Goal: Information Seeking & Learning: Learn about a topic

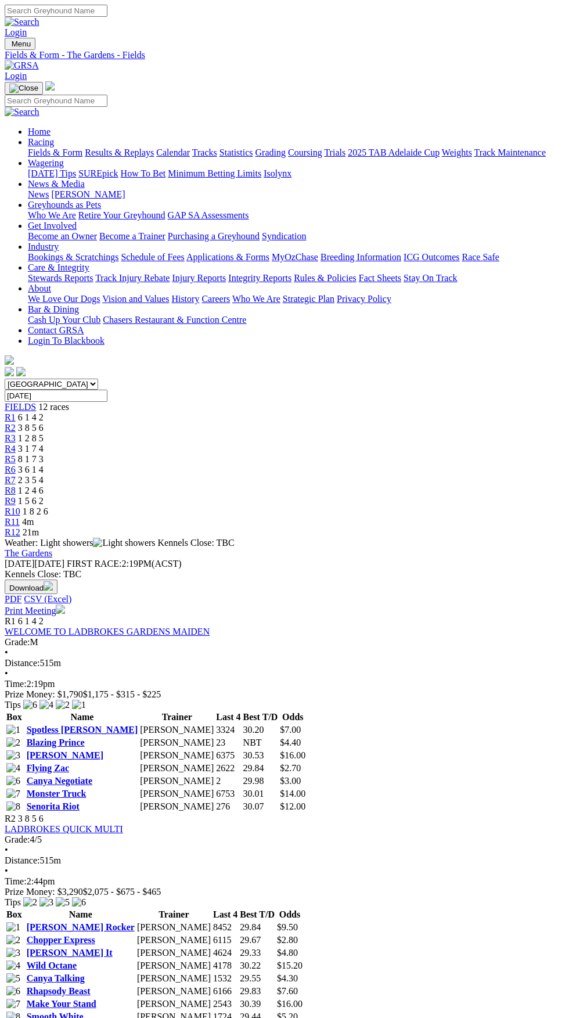
click at [98, 379] on select "South Australia New South Wales Northern Territory Queensland Tasmania Victoria…" at bounding box center [51, 384] width 93 height 11
select select "QLD"
click at [5, 379] on select "South Australia New South Wales Northern Territory Queensland Tasmania Victoria…" at bounding box center [51, 384] width 93 height 11
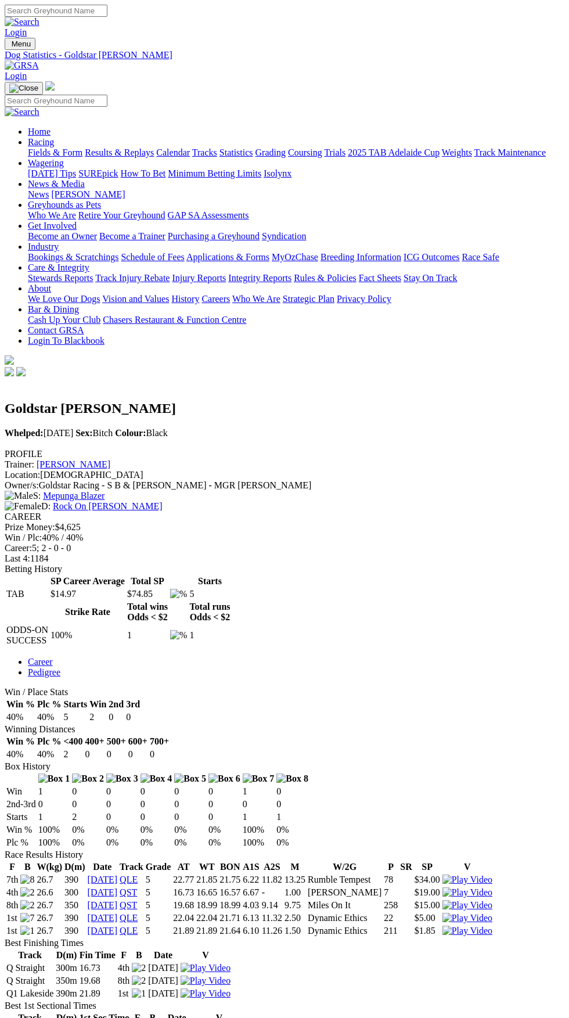
scroll to position [260, 0]
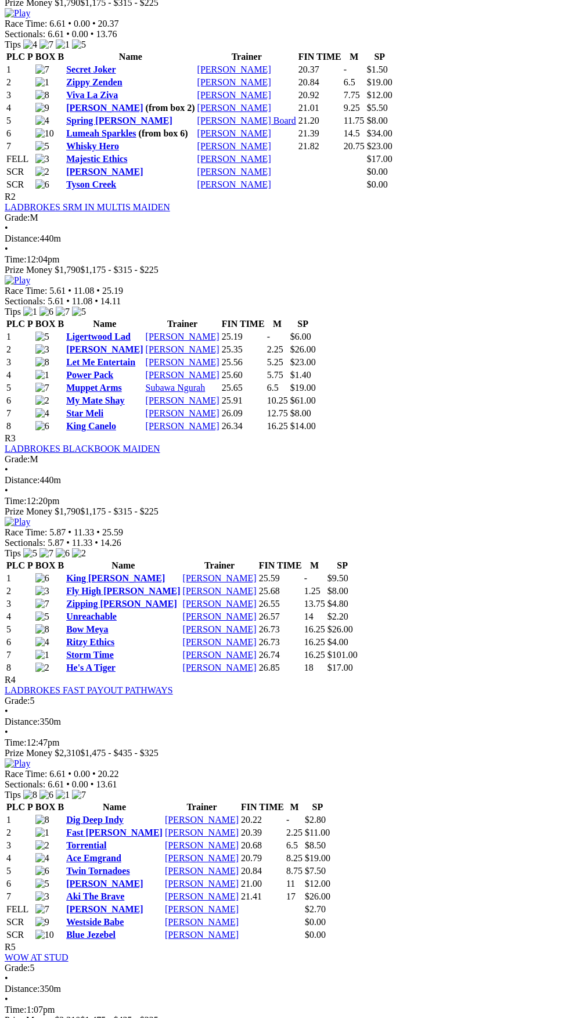
scroll to position [664, 0]
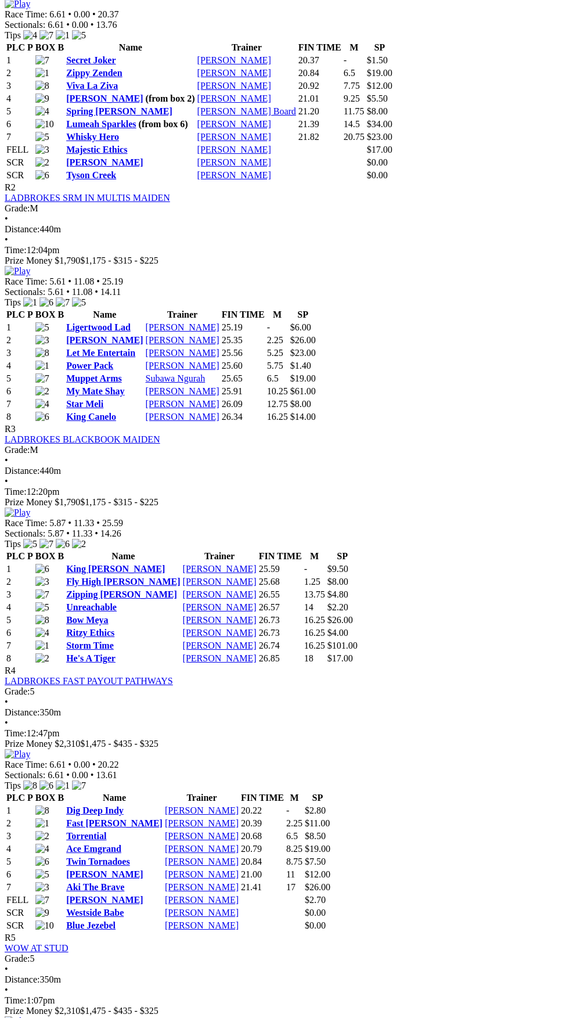
click at [124, 805] on link "Dig Deep Indy" at bounding box center [94, 810] width 57 height 10
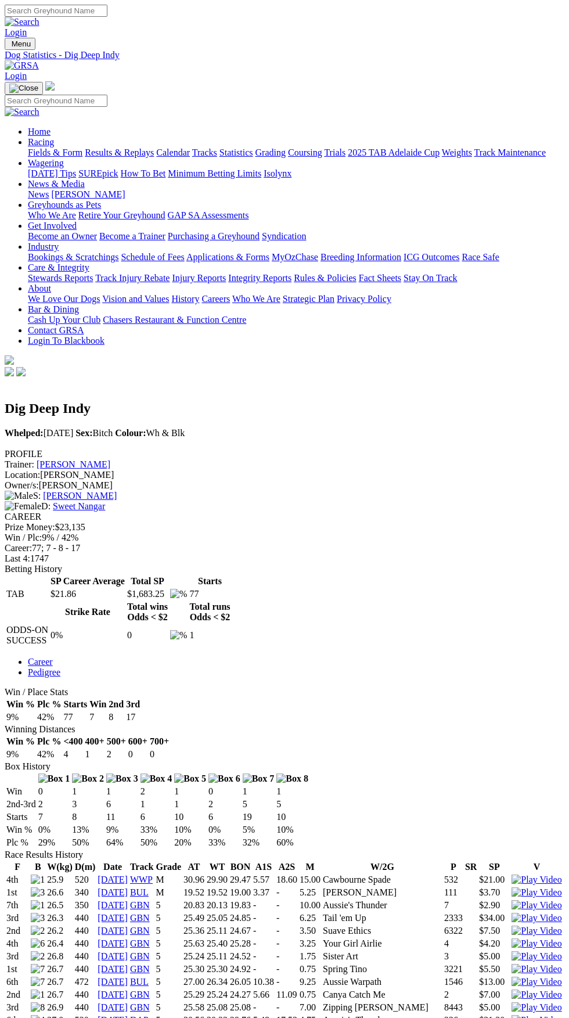
scroll to position [2067, 0]
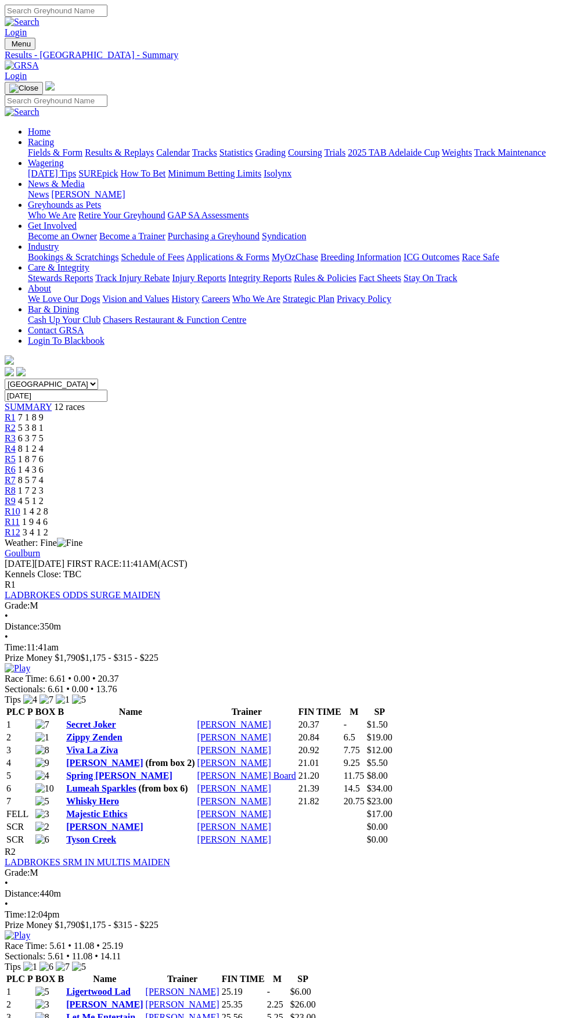
click at [98, 379] on select "South Australia New South Wales Northern Territory Queensland Tasmania Victoria…" at bounding box center [51, 384] width 93 height 11
select select "WA"
click at [5, 379] on select "South Australia New South Wales Northern Territory Queensland Tasmania Victoria…" at bounding box center [51, 384] width 93 height 11
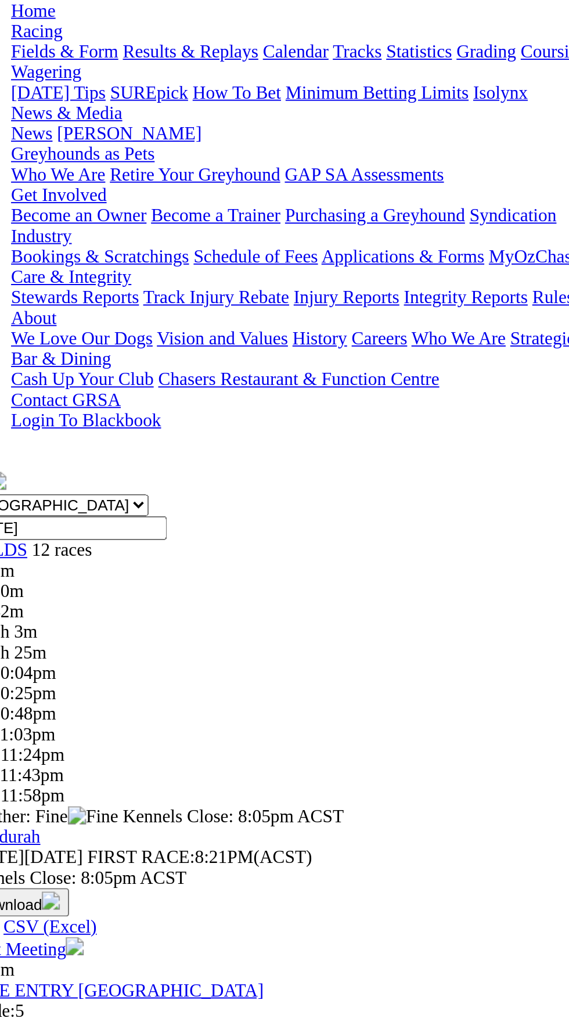
scroll to position [2, 0]
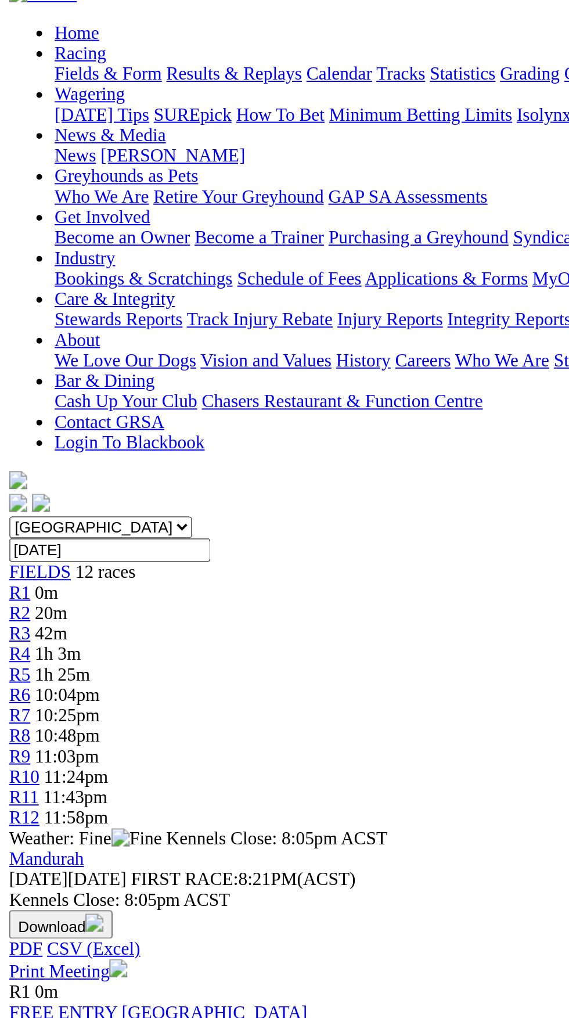
click at [78, 735] on link "Propulsive" at bounding box center [92, 740] width 42 height 10
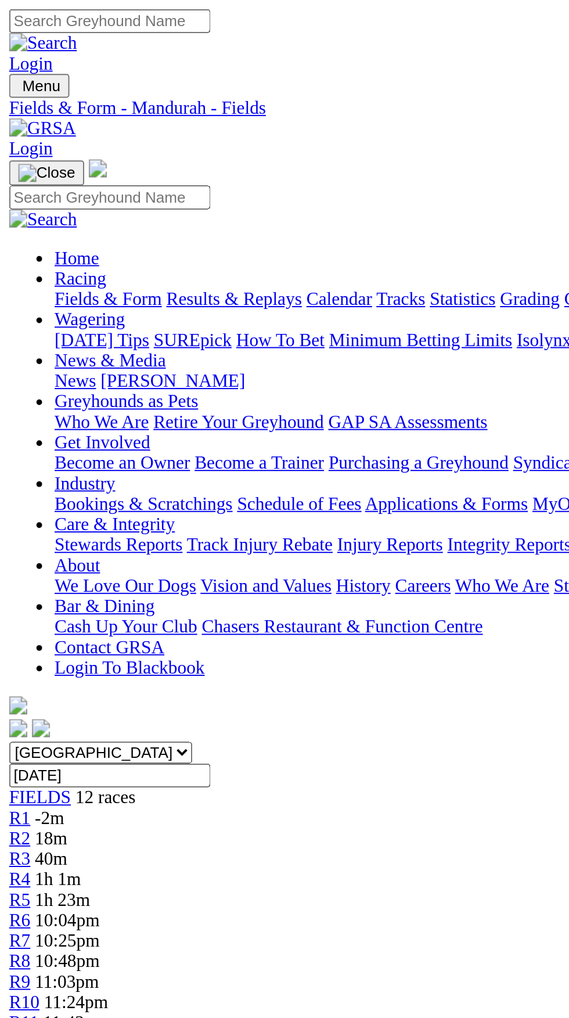
click at [98, 379] on select "[GEOGRAPHIC_DATA] [GEOGRAPHIC_DATA] [GEOGRAPHIC_DATA] [GEOGRAPHIC_DATA] [GEOGRA…" at bounding box center [51, 384] width 93 height 11
select select "[GEOGRAPHIC_DATA]"
click at [5, 379] on select "[GEOGRAPHIC_DATA] [GEOGRAPHIC_DATA] [GEOGRAPHIC_DATA] [GEOGRAPHIC_DATA] [GEOGRA…" at bounding box center [51, 384] width 93 height 11
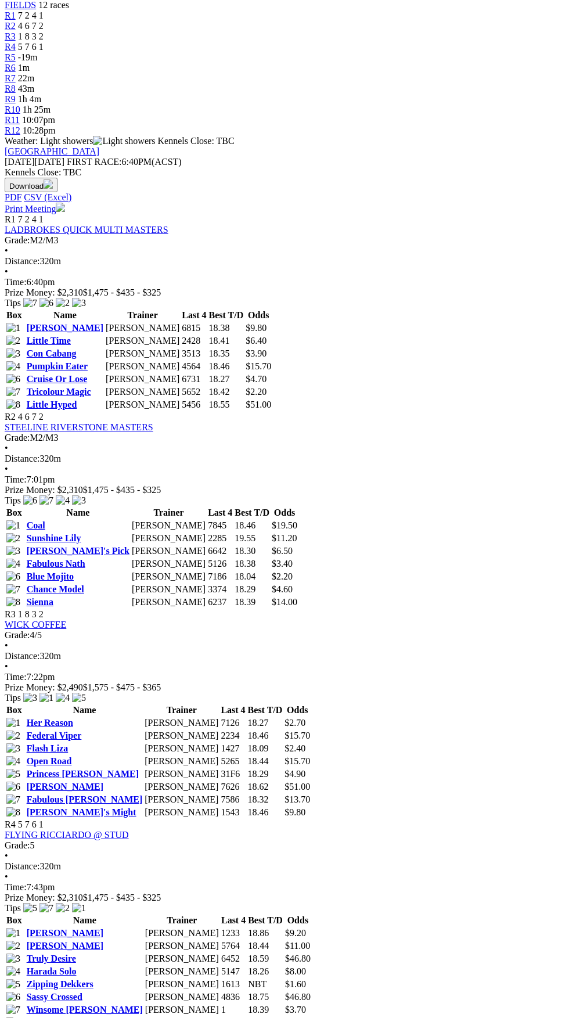
scroll to position [434, 0]
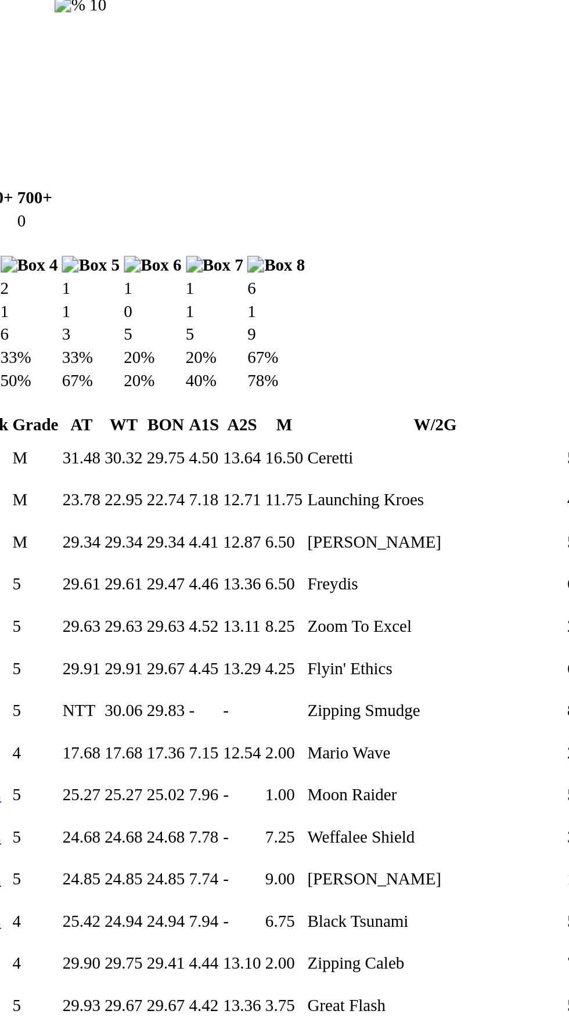
scroll to position [629, 0]
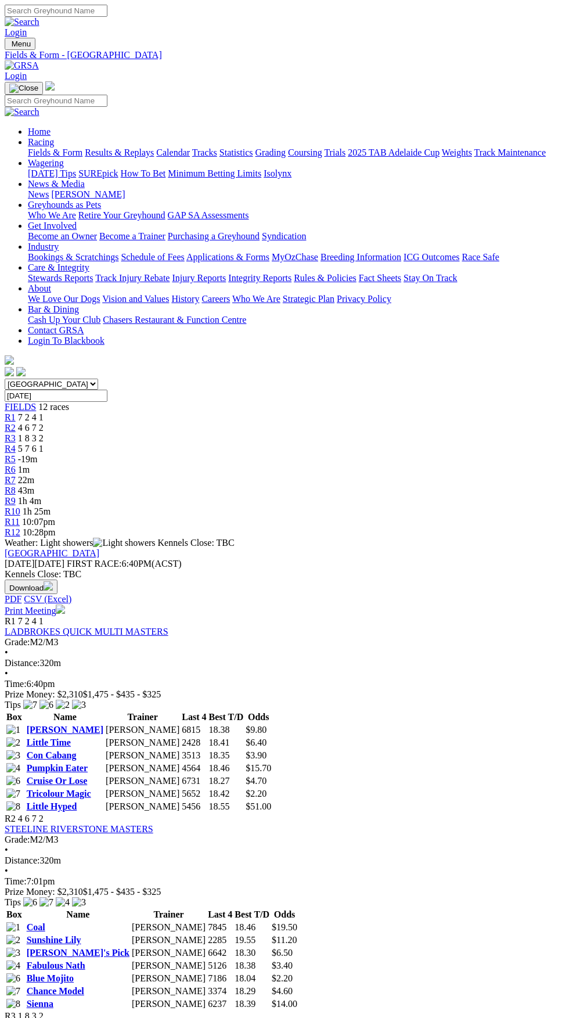
scroll to position [434, 0]
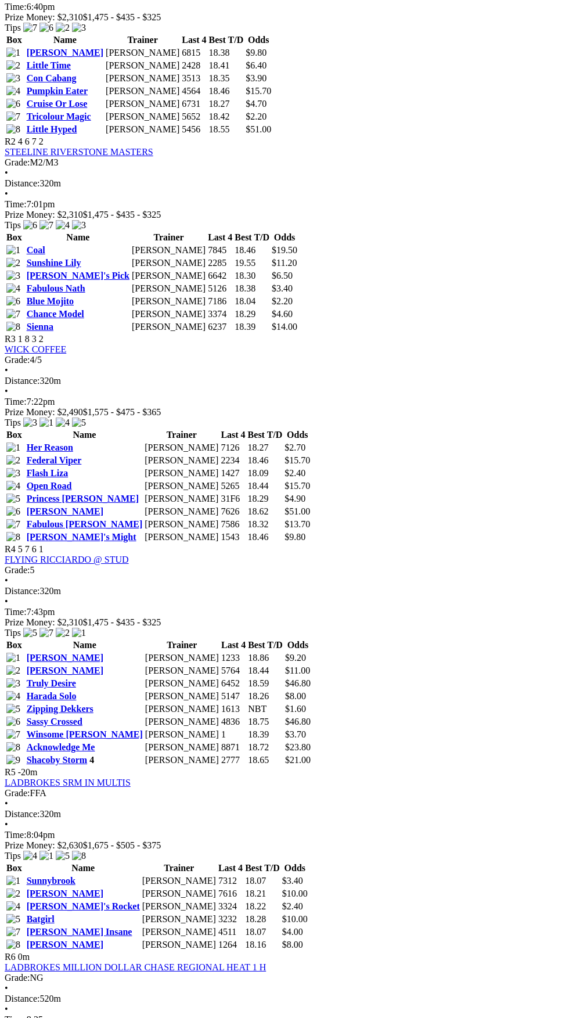
scroll to position [587, 0]
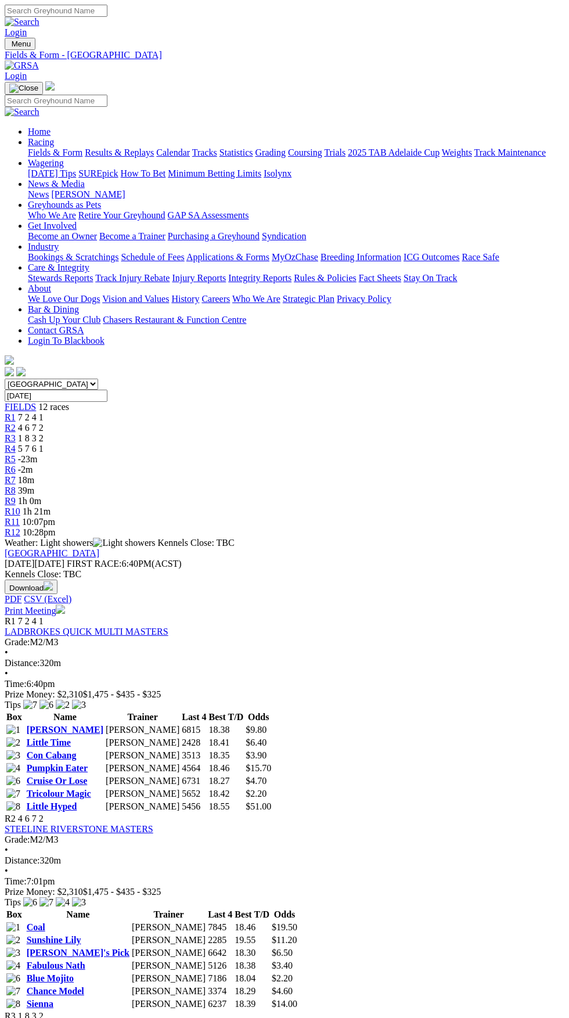
scroll to position [587, 0]
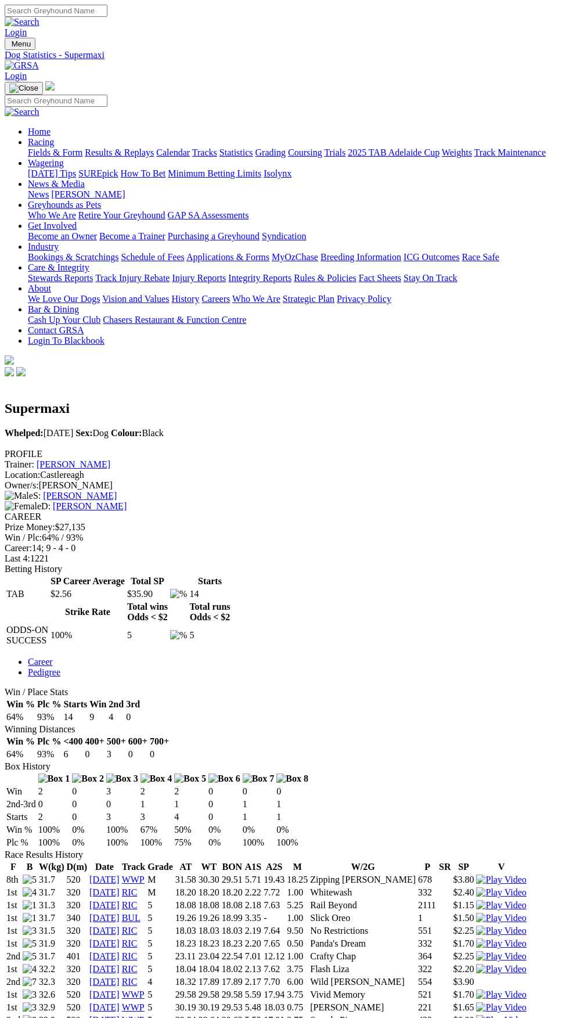
scroll to position [828, 0]
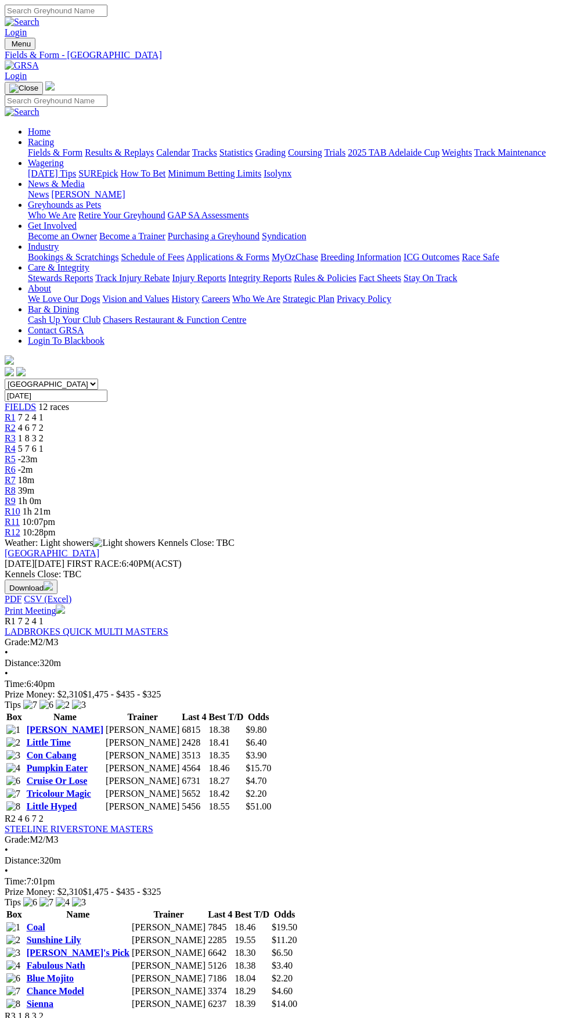
scroll to position [587, 0]
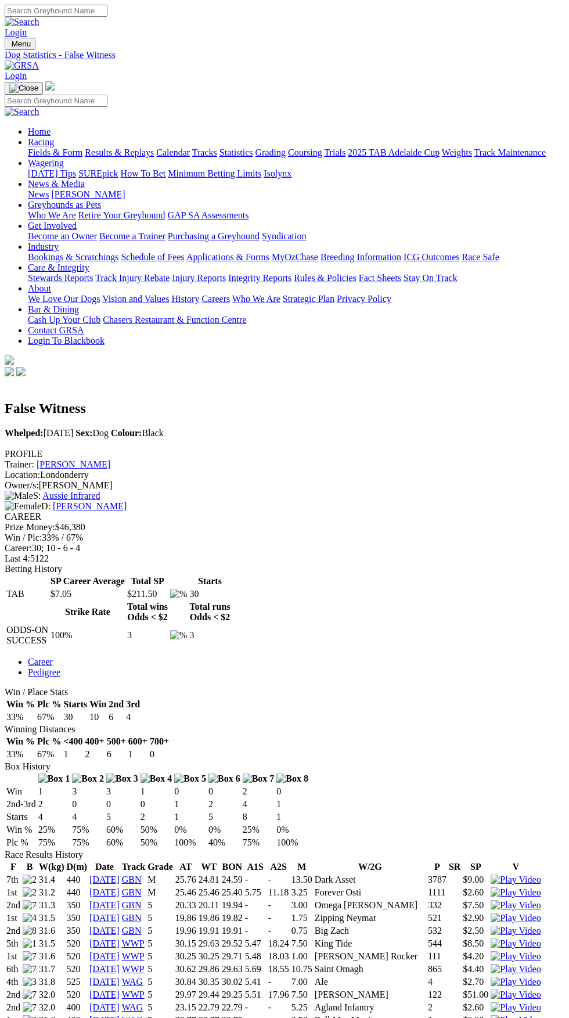
scroll to position [1051, 0]
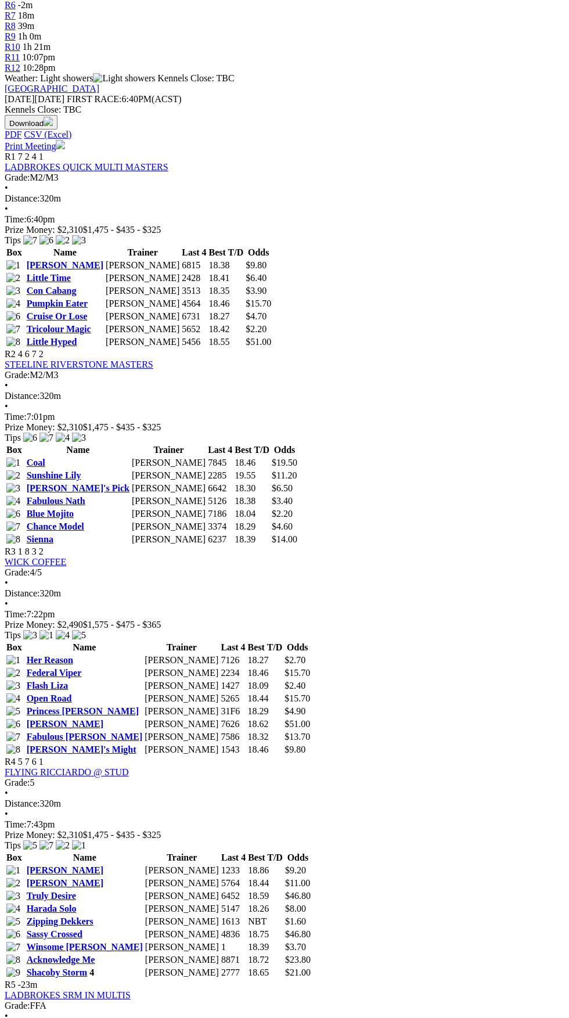
scroll to position [466, 0]
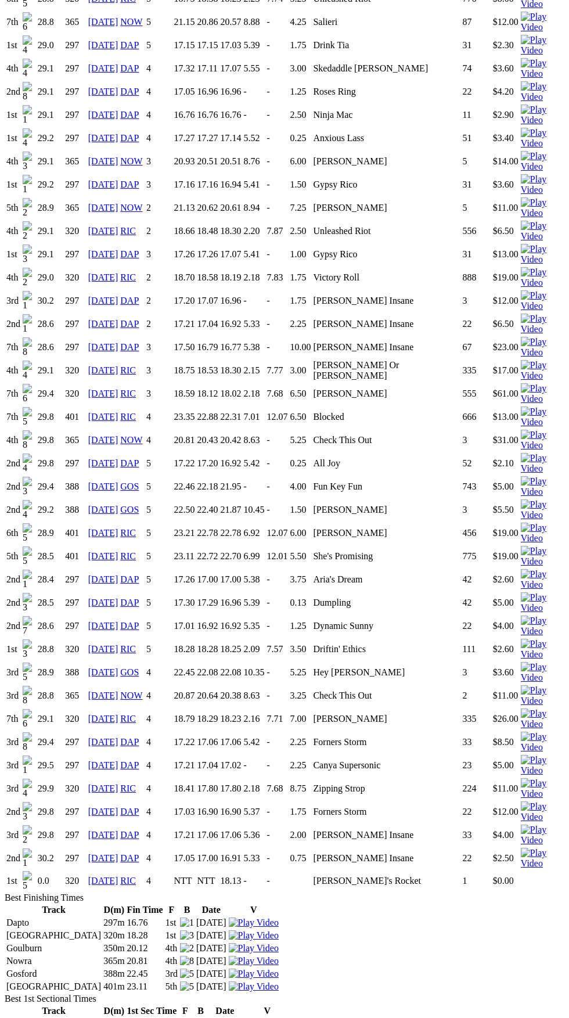
scroll to position [1739, 0]
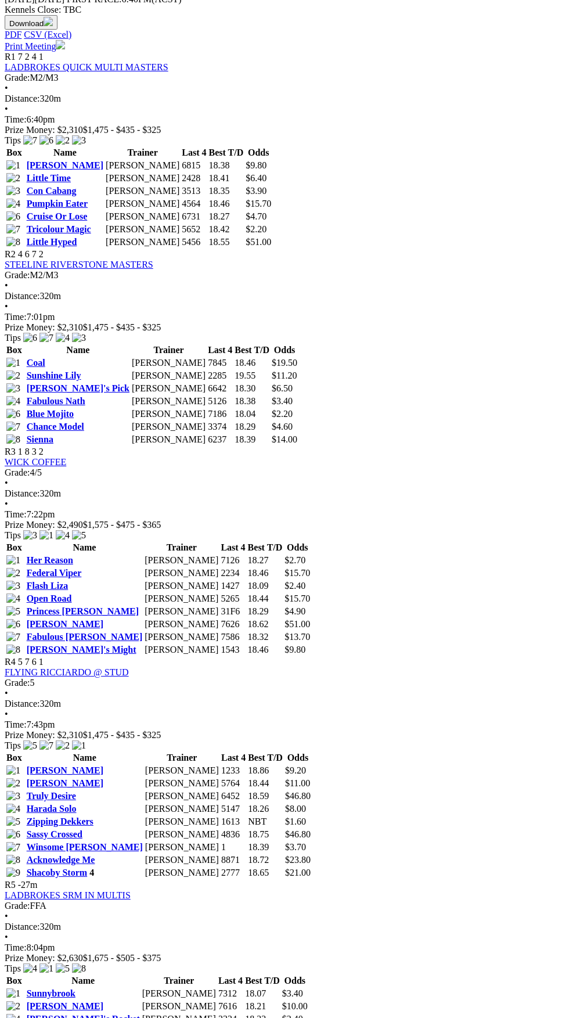
scroll to position [567, 0]
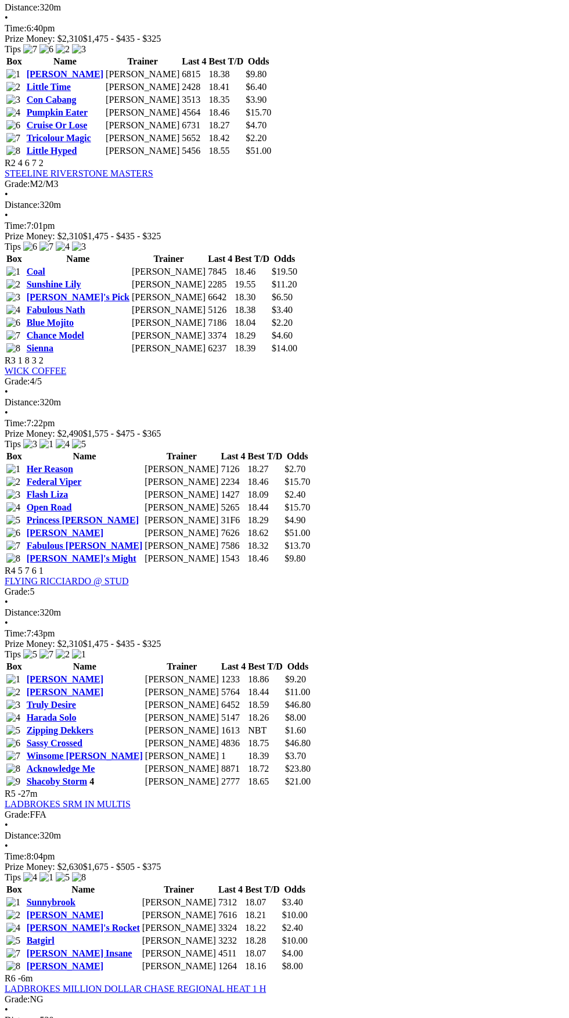
scroll to position [656, 0]
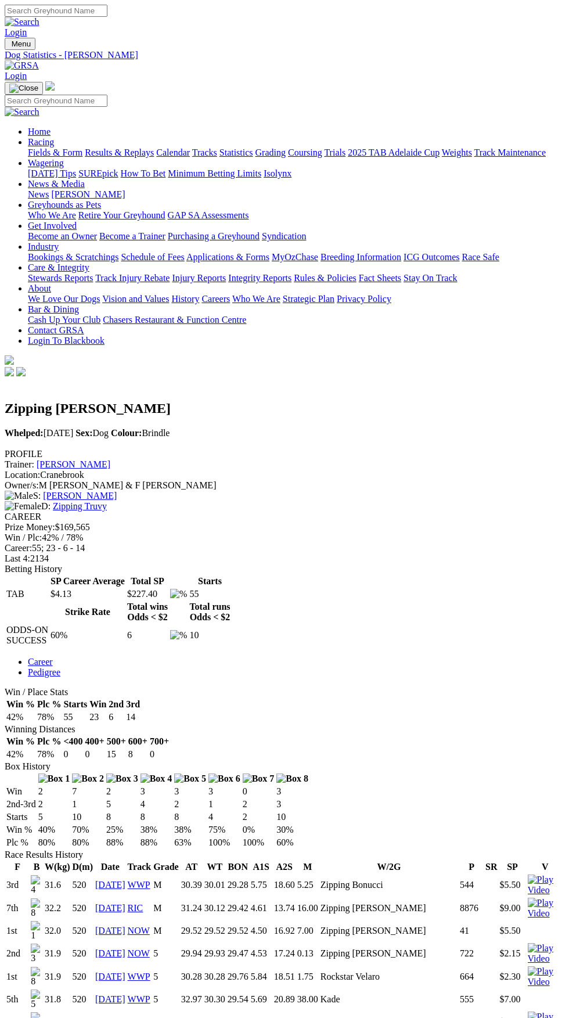
scroll to position [1285, 0]
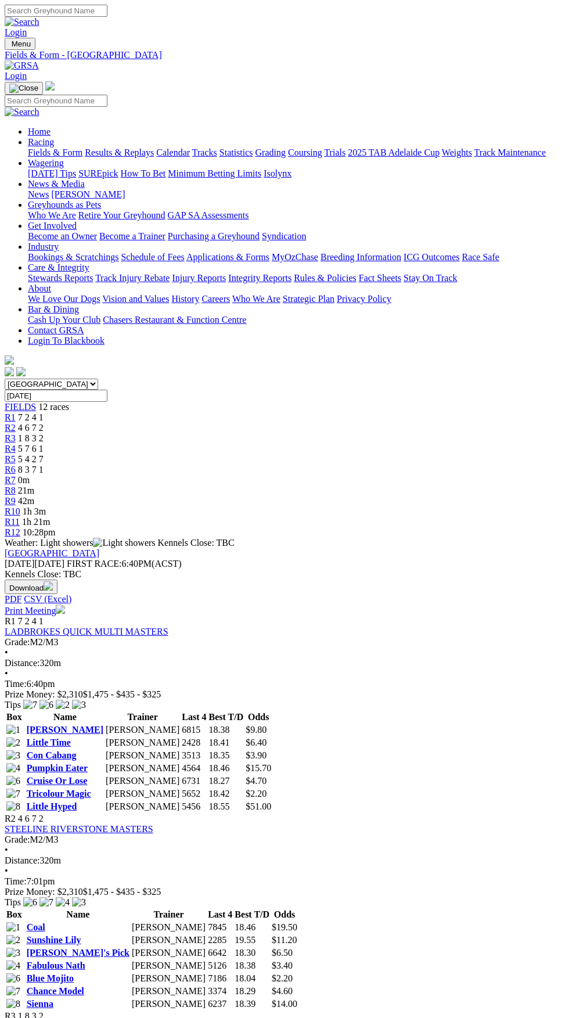
scroll to position [656, 0]
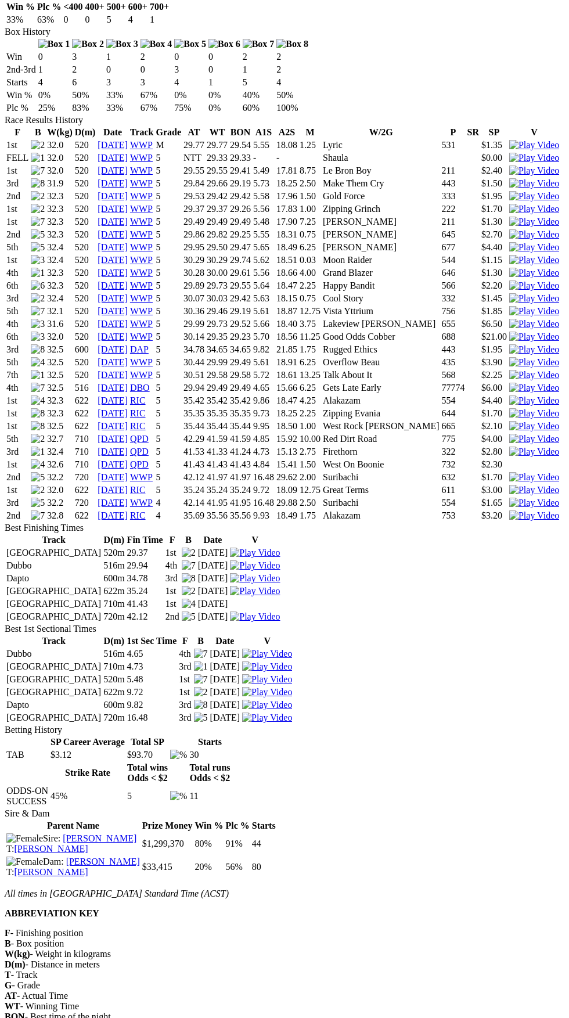
scroll to position [725, 0]
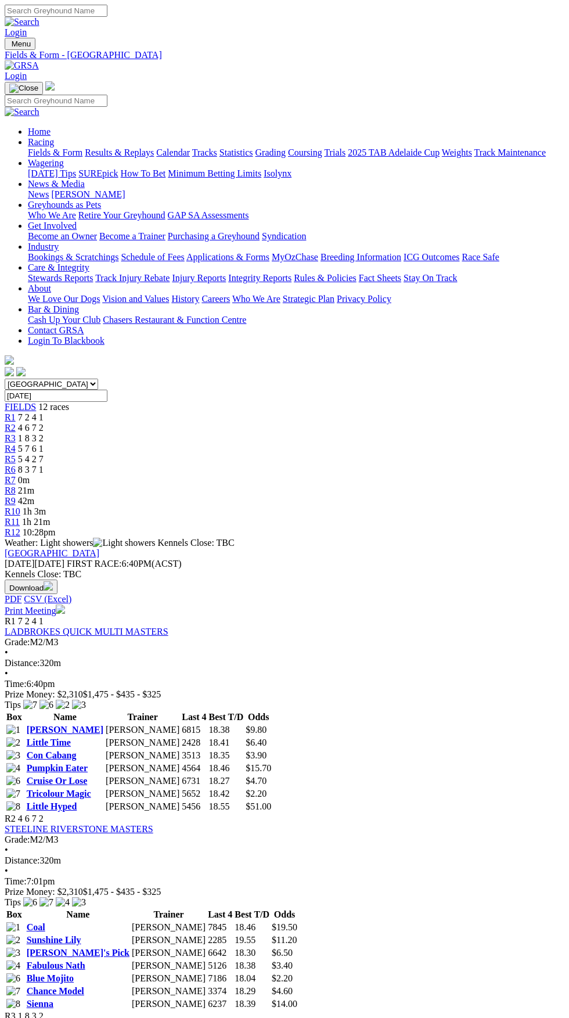
scroll to position [656, 0]
